Goal: Information Seeking & Learning: Check status

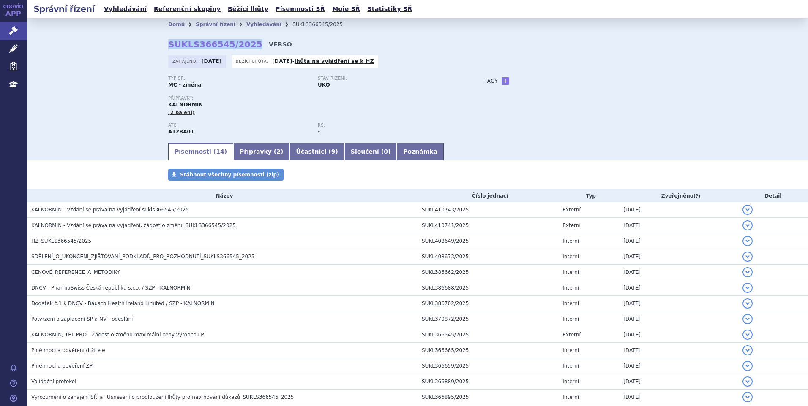
click at [269, 43] on link "VERSO" at bounding box center [280, 44] width 23 height 8
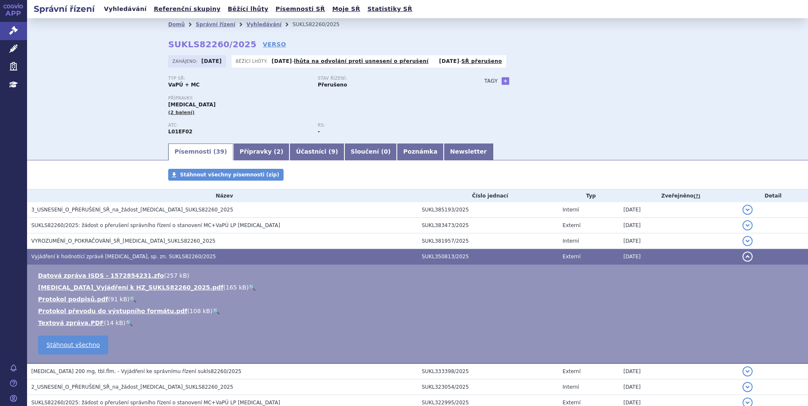
click at [112, 12] on link "Vyhledávání" at bounding box center [125, 8] width 48 height 11
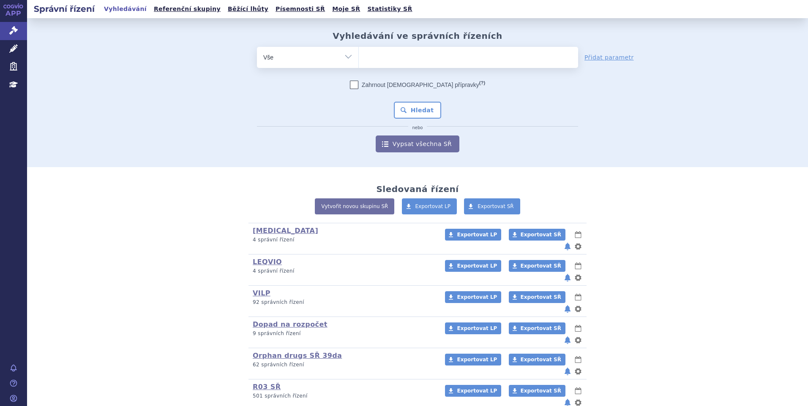
click at [453, 54] on ul at bounding box center [468, 56] width 219 height 18
click at [359, 54] on select at bounding box center [358, 56] width 0 height 21
paste input "SUKLS192952/2025"
type input "SUKLS192952/2025"
select select "SUKLS192952/2025"
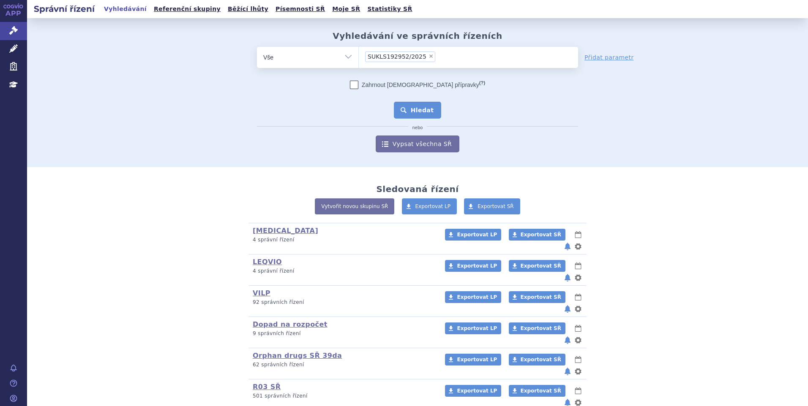
click at [411, 110] on button "Hledat" at bounding box center [418, 110] width 48 height 17
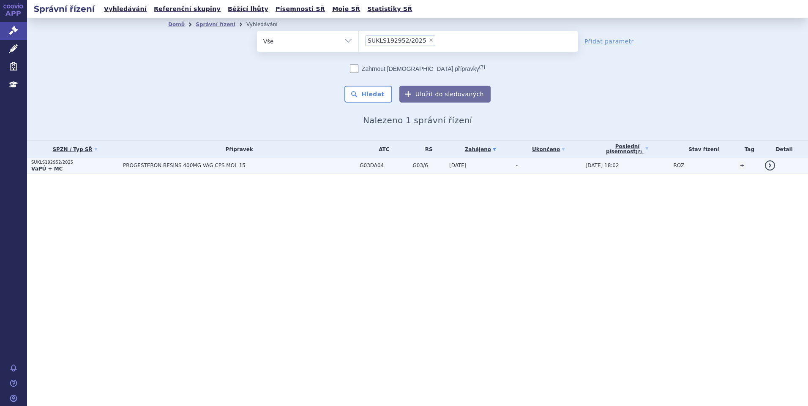
click at [60, 166] on p "VaPÚ + MC" at bounding box center [74, 169] width 87 height 7
